Goal: Task Accomplishment & Management: Use online tool/utility

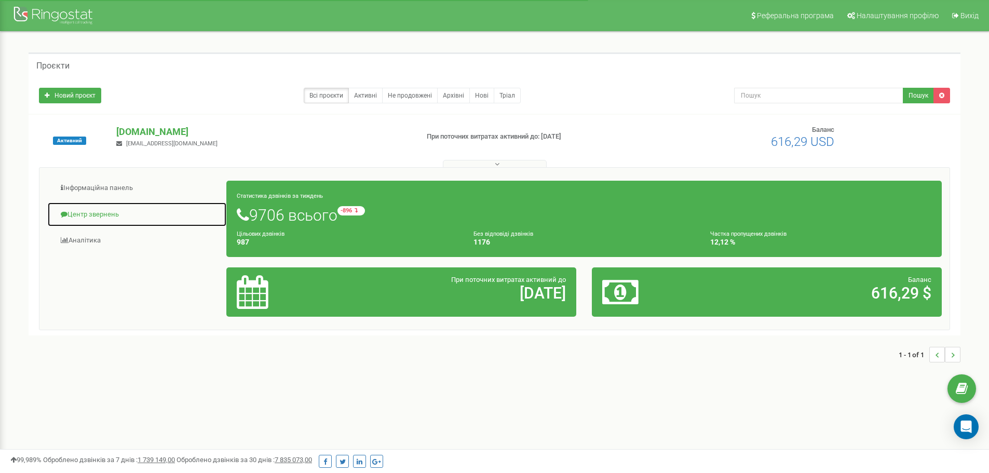
click at [74, 216] on link "Центр звернень" at bounding box center [137, 214] width 180 height 25
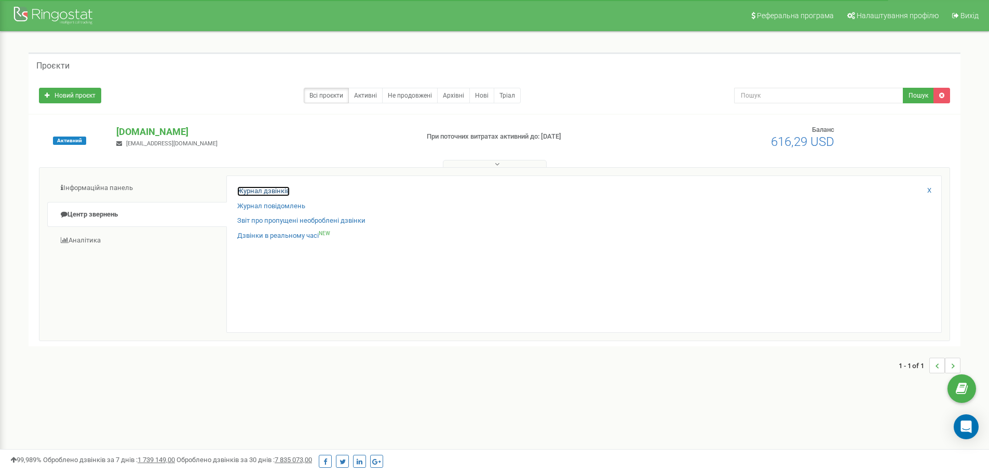
click at [269, 191] on link "Журнал дзвінків" at bounding box center [263, 191] width 52 height 10
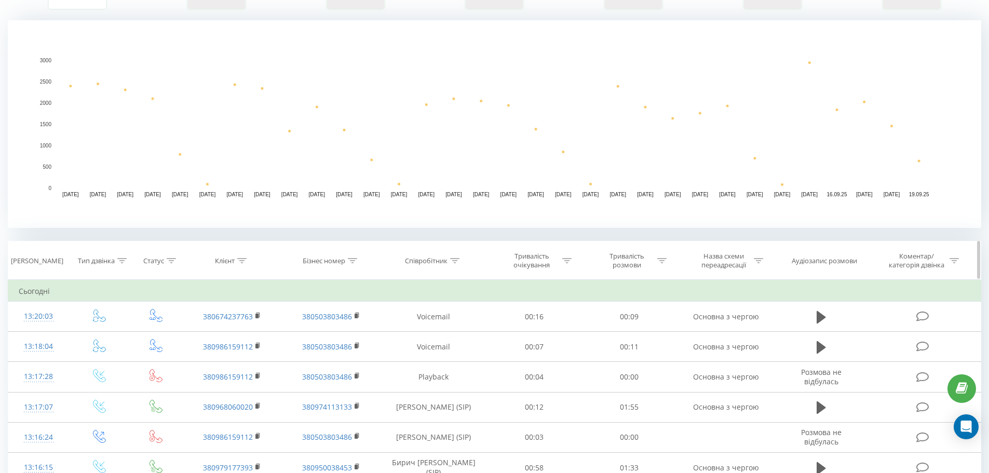
scroll to position [208, 0]
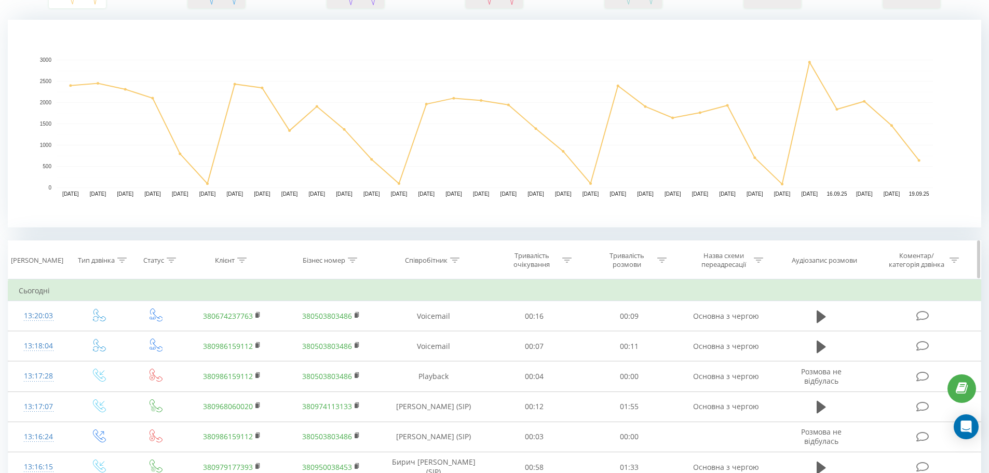
click at [243, 263] on div at bounding box center [241, 260] width 9 height 9
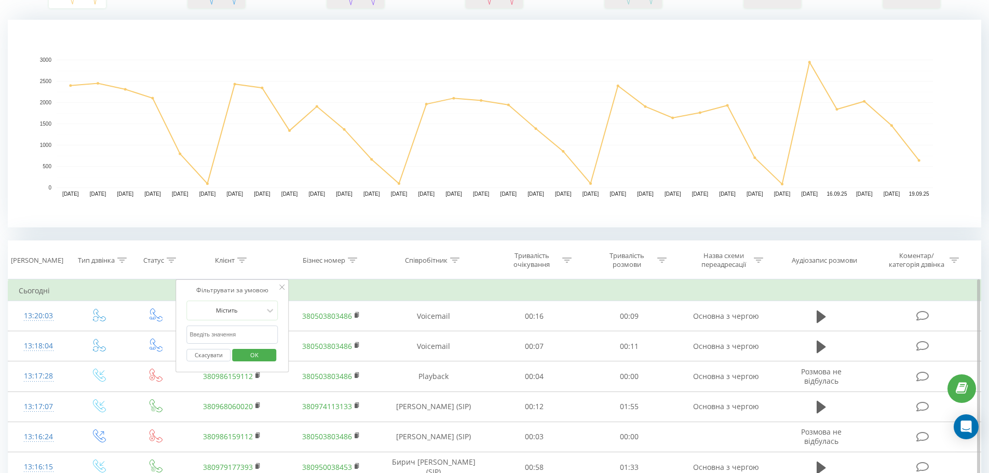
click at [226, 333] on input "text" at bounding box center [232, 335] width 91 height 18
paste input "0953815418"
type input "0953815418"
click at [262, 351] on span "OK" at bounding box center [254, 355] width 29 height 16
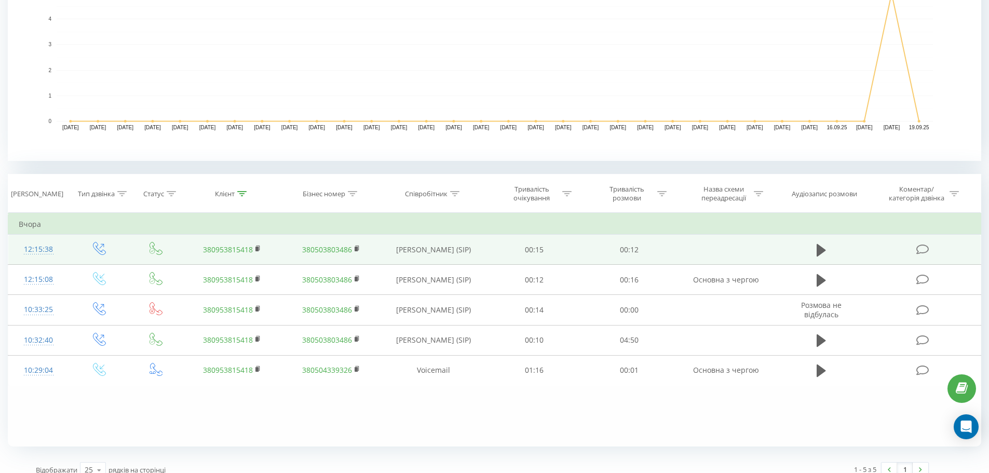
scroll to position [287, 0]
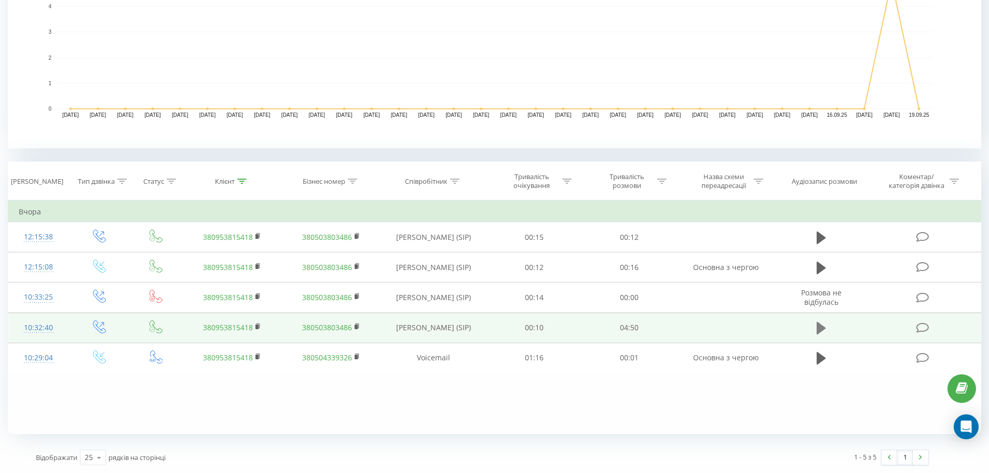
click at [823, 327] on icon at bounding box center [821, 328] width 9 height 12
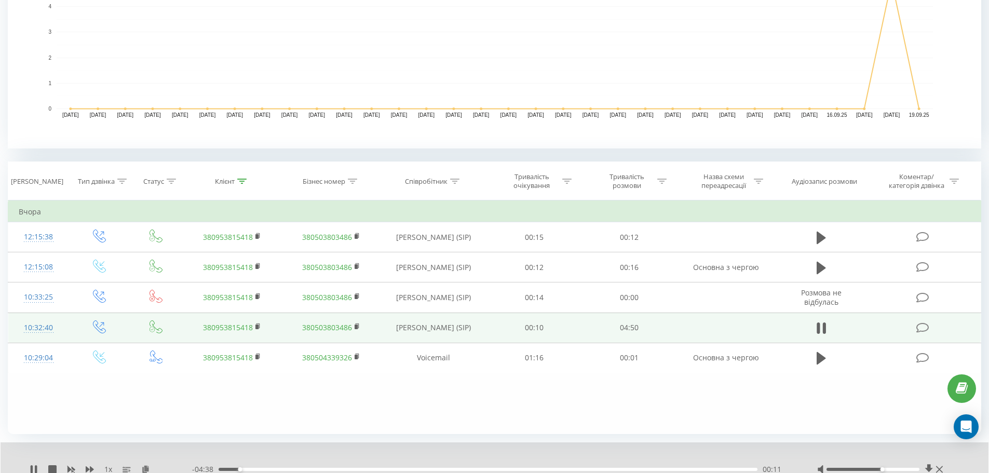
click at [882, 470] on div at bounding box center [873, 469] width 93 height 3
click at [891, 470] on div at bounding box center [873, 469] width 93 height 3
click at [898, 470] on div at bounding box center [873, 469] width 93 height 3
click at [412, 470] on div "01:15" at bounding box center [488, 469] width 539 height 3
click at [427, 469] on div "01:44" at bounding box center [488, 469] width 539 height 3
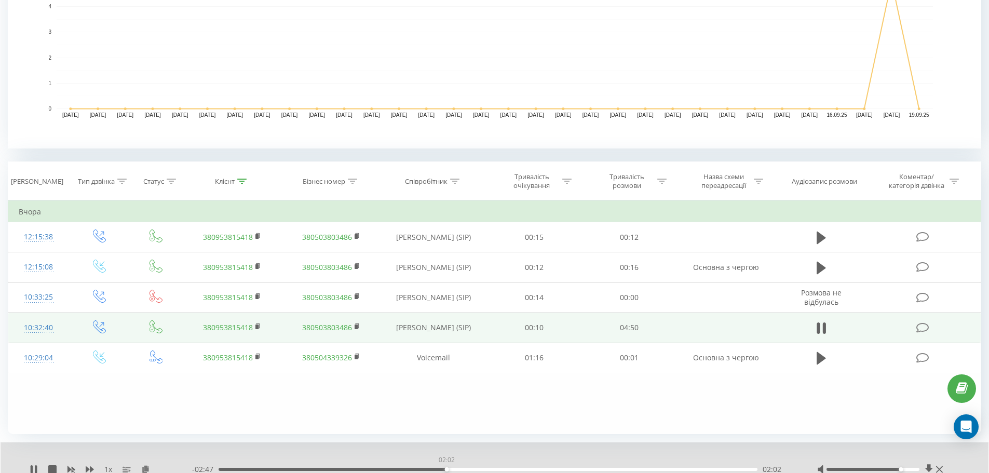
drag, startPoint x: 447, startPoint y: 470, endPoint x: 461, endPoint y: 468, distance: 14.1
click at [447, 470] on div "02:02" at bounding box center [488, 469] width 539 height 3
click at [472, 469] on div "02:03" at bounding box center [488, 469] width 539 height 3
click at [492, 469] on div "02:27" at bounding box center [488, 469] width 539 height 3
click at [503, 469] on div "02:28" at bounding box center [488, 469] width 539 height 3
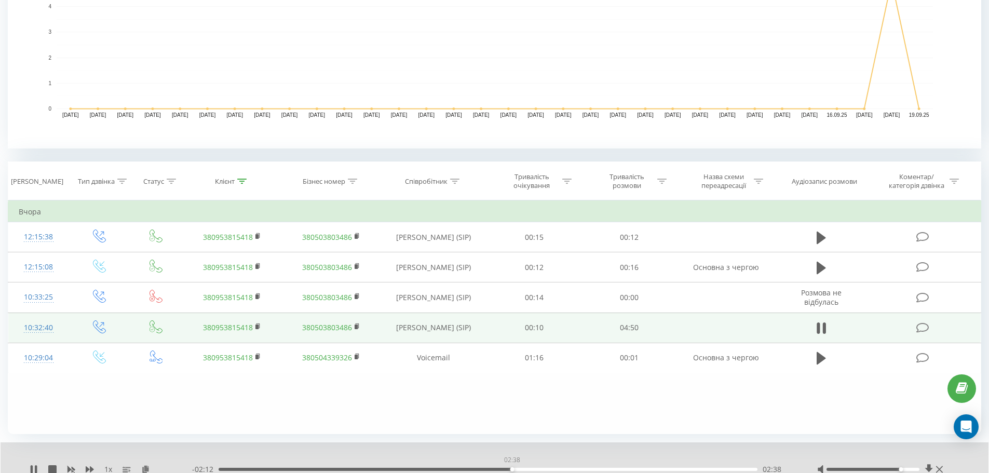
click at [513, 470] on div "02:38" at bounding box center [488, 469] width 539 height 3
click at [522, 470] on div "02:38" at bounding box center [488, 469] width 539 height 3
click at [531, 469] on div "02:43" at bounding box center [488, 469] width 539 height 3
click at [537, 469] on div "02:48" at bounding box center [488, 469] width 539 height 3
click at [547, 469] on div "02:52" at bounding box center [488, 469] width 539 height 3
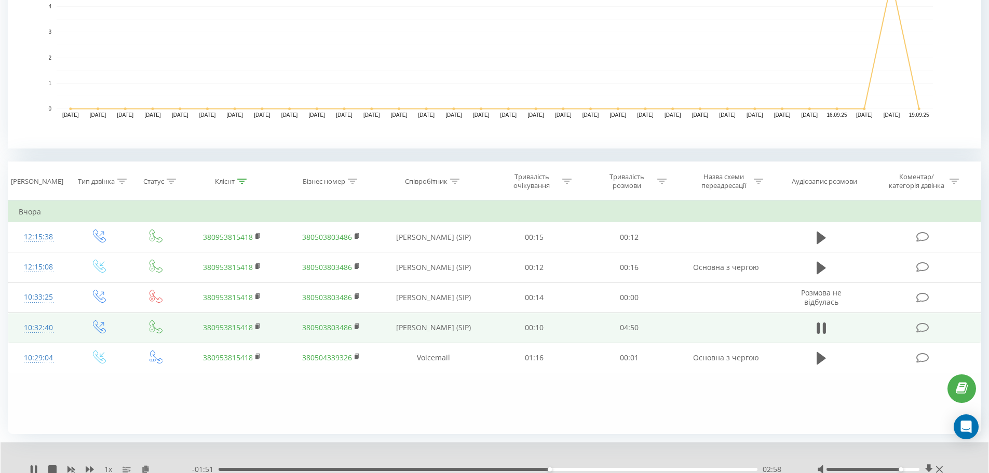
click at [560, 469] on div "02:58" at bounding box center [488, 469] width 539 height 3
click at [35, 467] on icon at bounding box center [36, 469] width 2 height 8
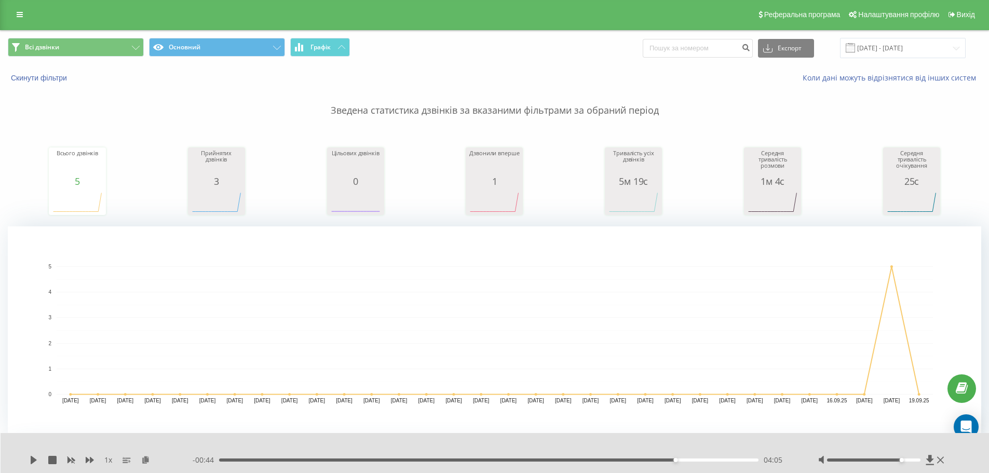
scroll to position [0, 0]
click at [29, 43] on button "Всі дзвінки" at bounding box center [76, 48] width 136 height 19
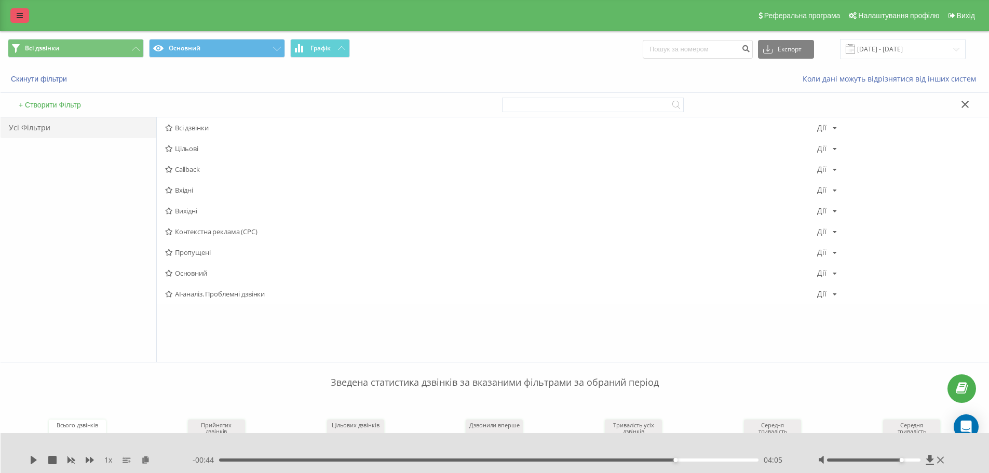
click at [18, 16] on icon at bounding box center [20, 15] width 6 height 7
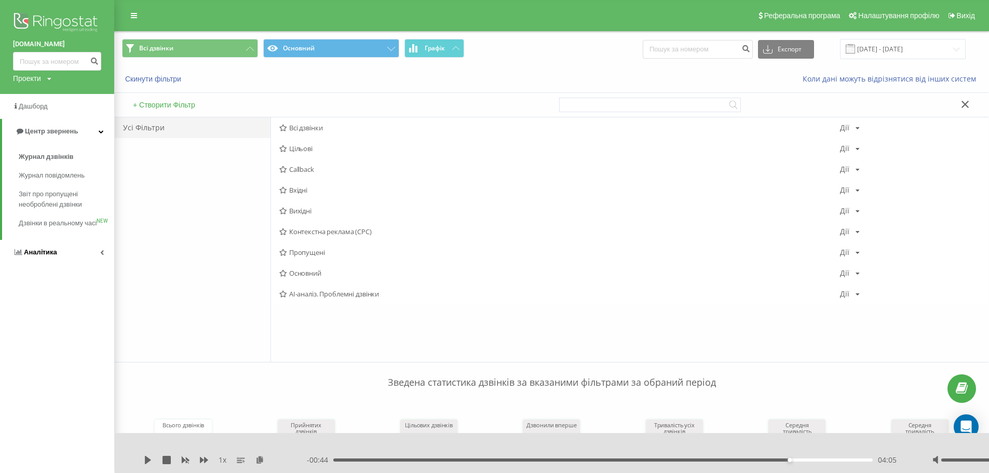
click at [27, 256] on span "Аналiтика" at bounding box center [40, 252] width 33 height 8
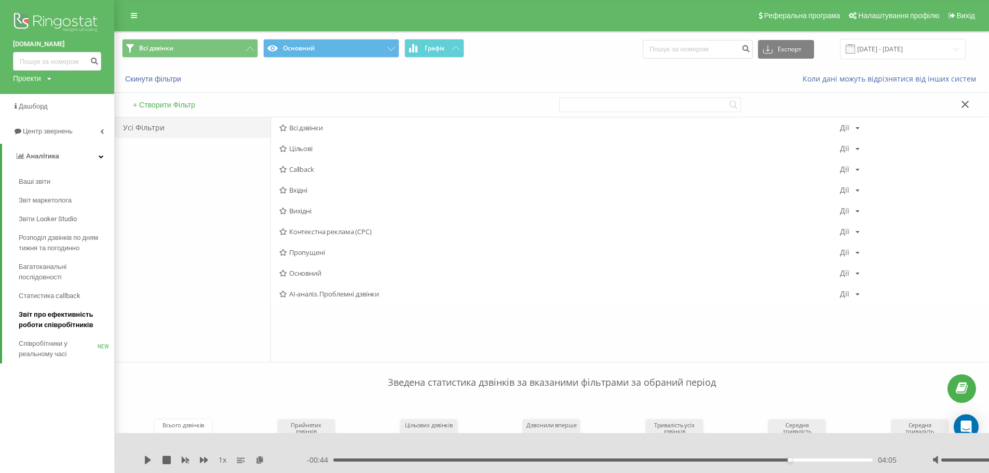
click at [47, 318] on span "Звіт про ефективність роботи співробітників" at bounding box center [64, 319] width 90 height 21
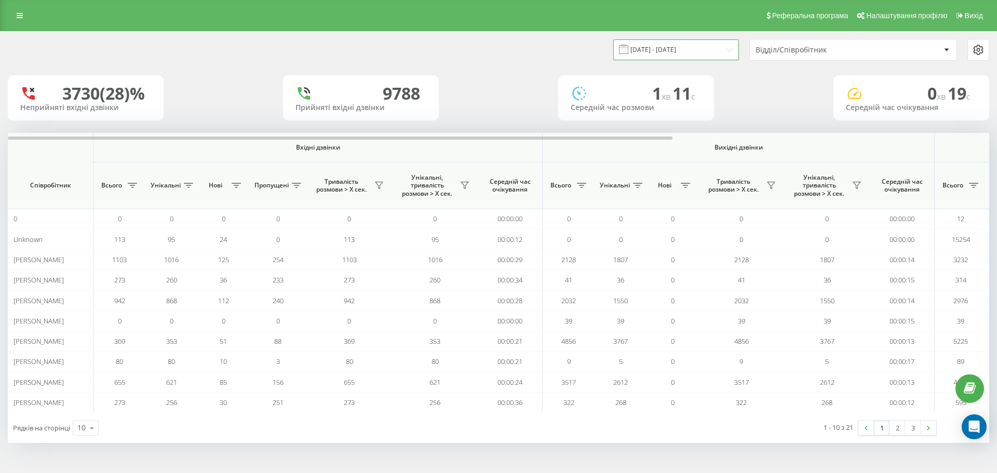
click at [690, 53] on input "[DATE] - [DATE]" at bounding box center [676, 49] width 126 height 20
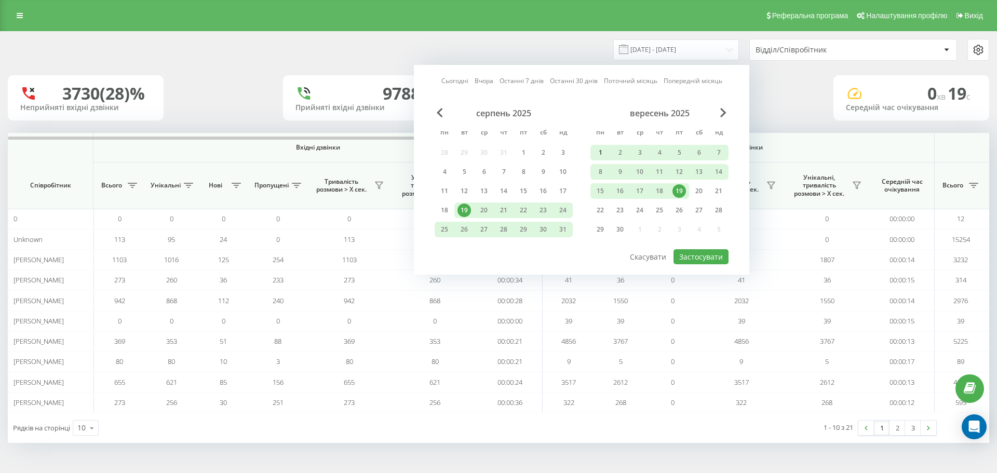
click at [597, 150] on div "1" at bounding box center [601, 153] width 14 height 14
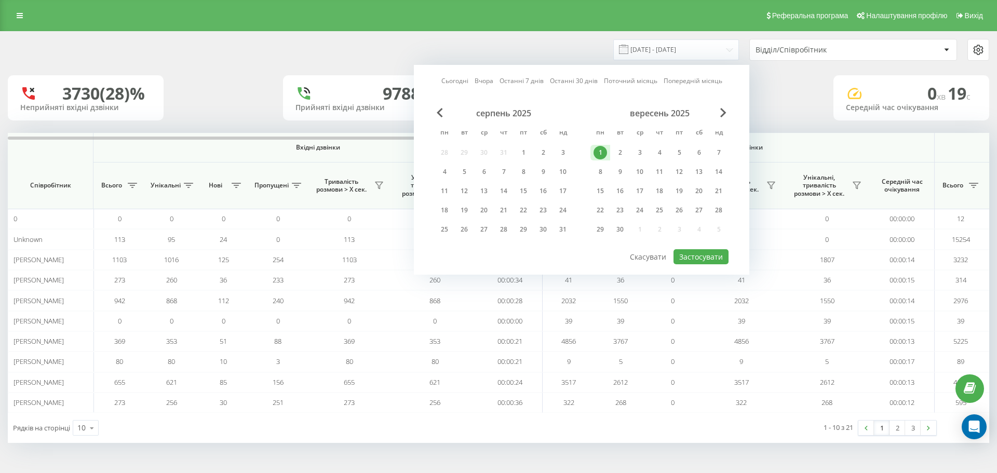
drag, startPoint x: 676, startPoint y: 190, endPoint x: 685, endPoint y: 248, distance: 58.5
click at [676, 191] on div "19" at bounding box center [679, 191] width 14 height 14
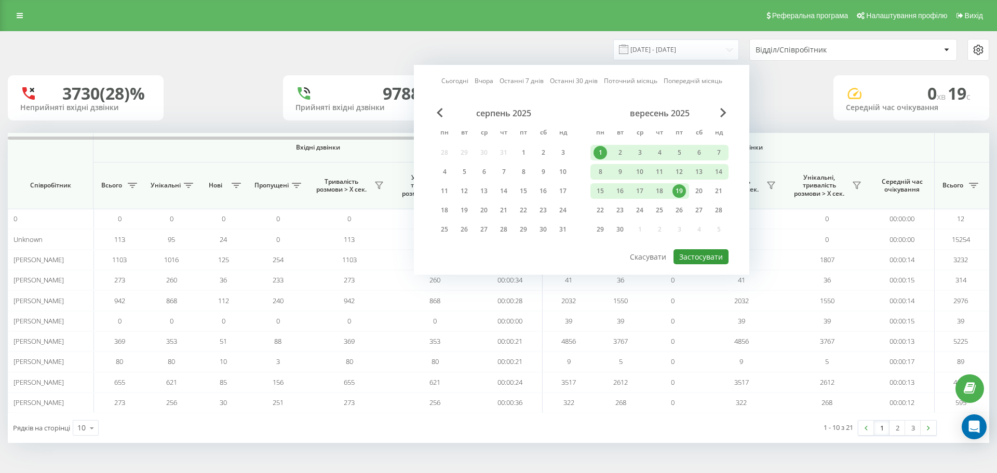
click at [695, 263] on button "Застосувати" at bounding box center [701, 256] width 55 height 15
type input "01.09.2025 - 19.09.2025"
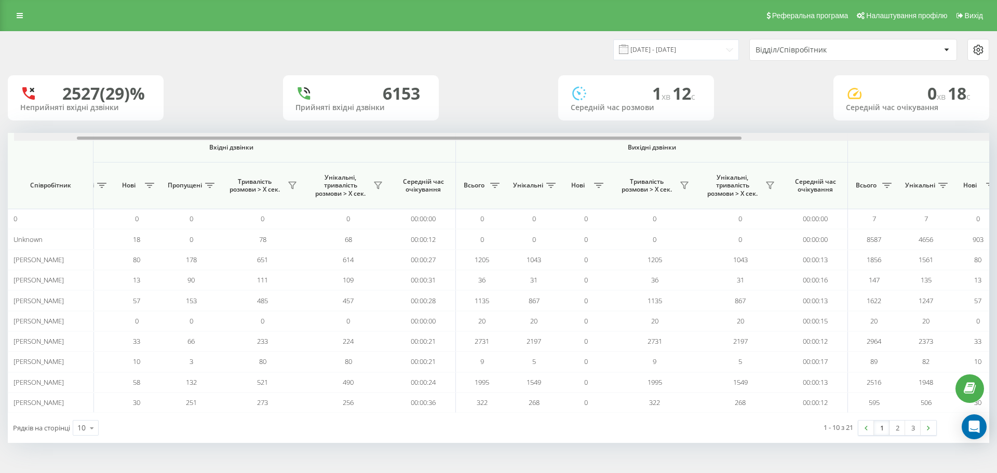
scroll to position [0, 94]
drag, startPoint x: 465, startPoint y: 138, endPoint x: 529, endPoint y: 139, distance: 63.9
click at [529, 139] on div at bounding box center [402, 138] width 665 height 3
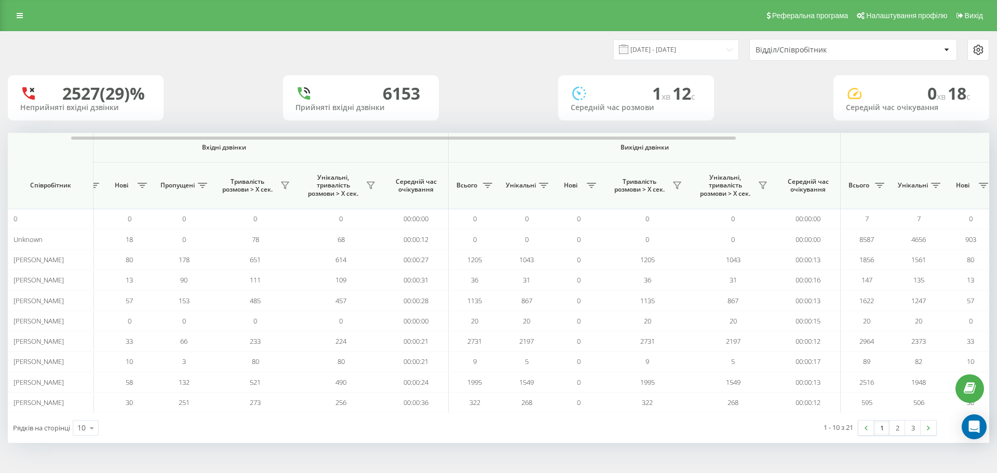
click at [896, 429] on link "2" at bounding box center [898, 428] width 16 height 15
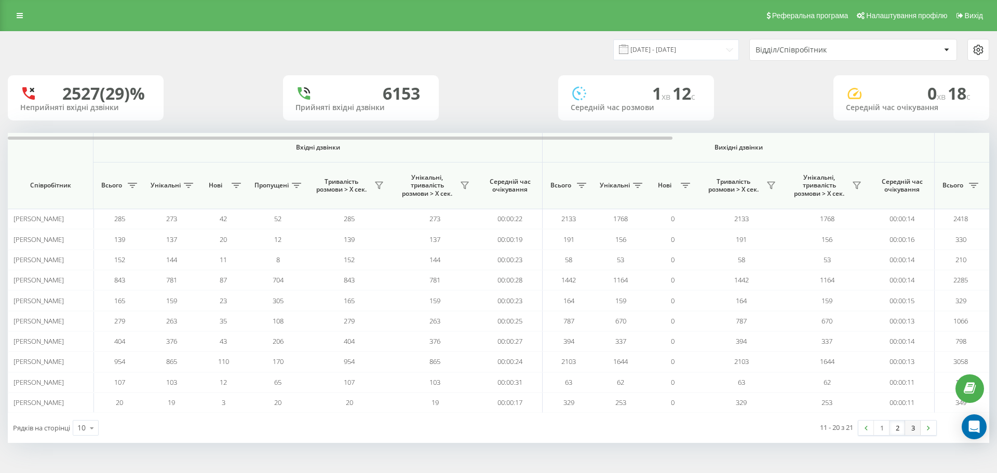
click at [913, 430] on link "3" at bounding box center [913, 428] width 16 height 15
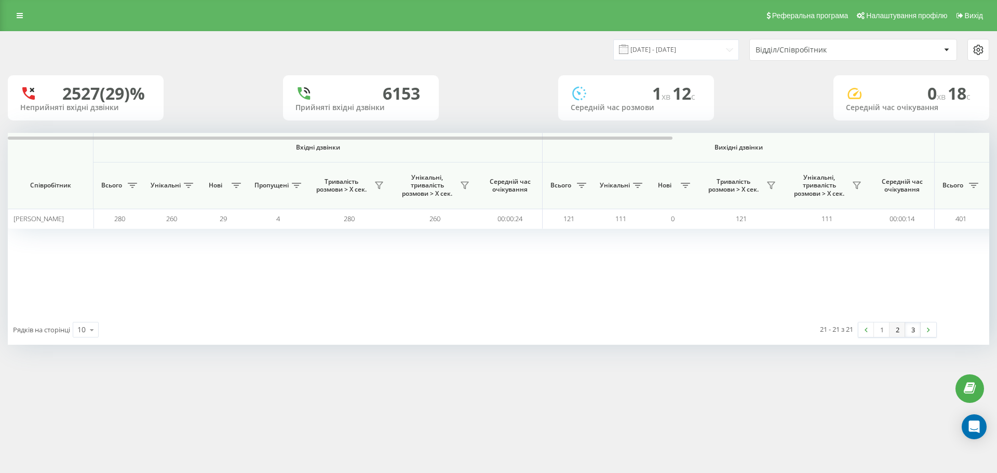
click at [898, 332] on link "2" at bounding box center [898, 329] width 16 height 15
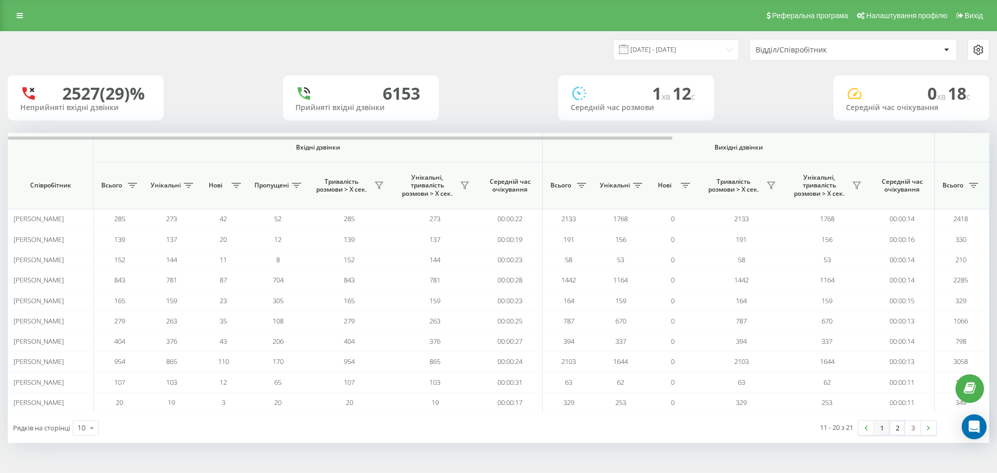
click at [881, 423] on link "1" at bounding box center [882, 428] width 16 height 15
